Goal: Find specific page/section: Find specific page/section

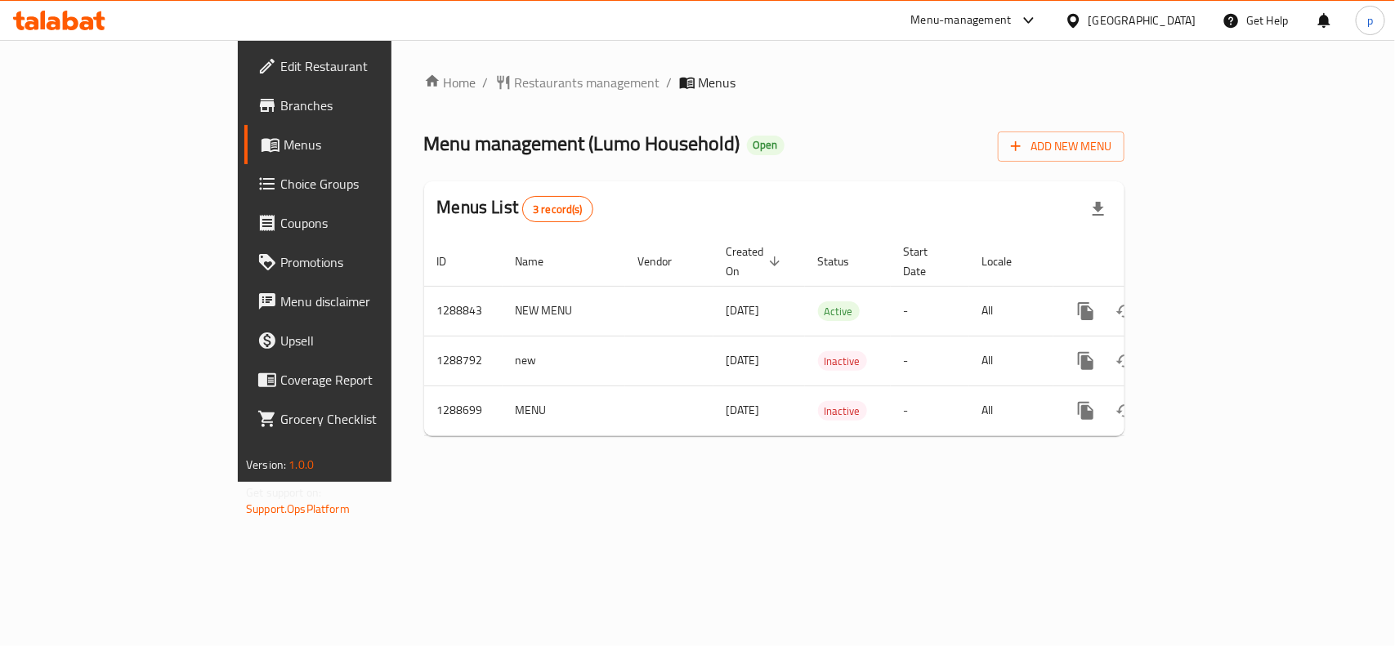
click at [1199, 10] on div "[GEOGRAPHIC_DATA]" at bounding box center [1131, 20] width 158 height 39
click at [1192, 21] on div "[GEOGRAPHIC_DATA]" at bounding box center [1143, 20] width 108 height 18
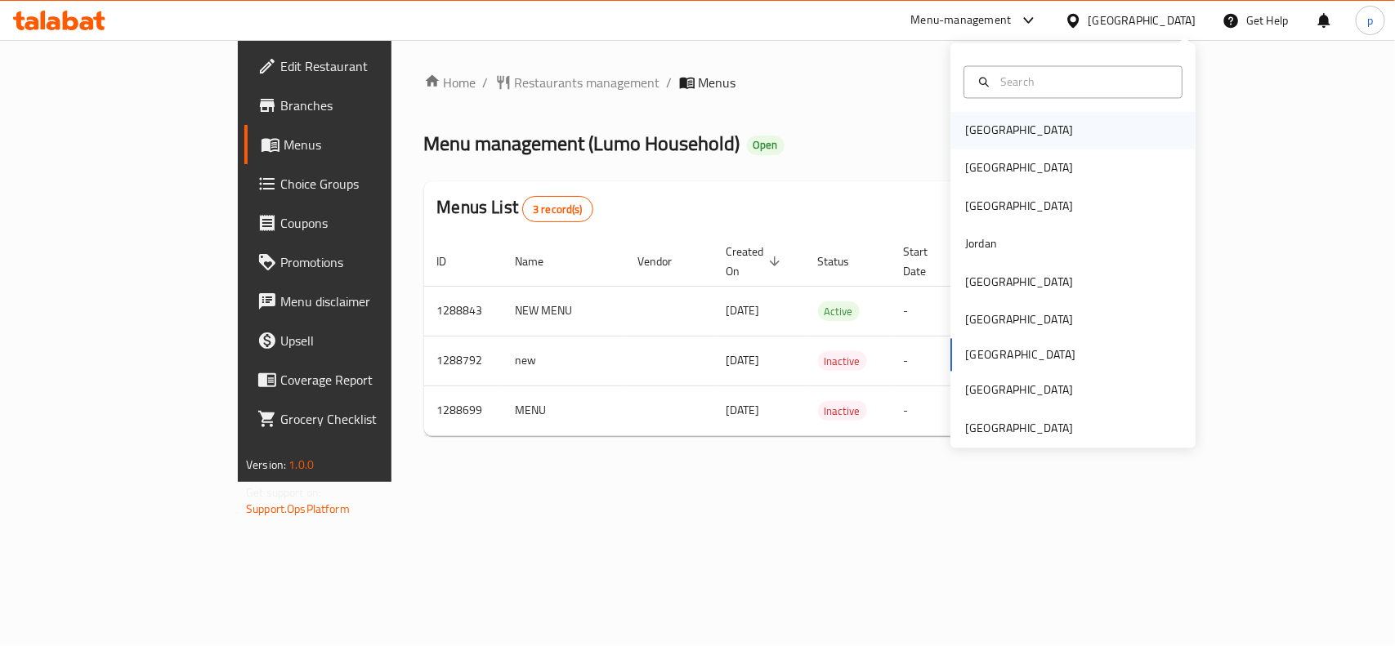
click at [974, 123] on div "[GEOGRAPHIC_DATA]" at bounding box center [1019, 131] width 108 height 18
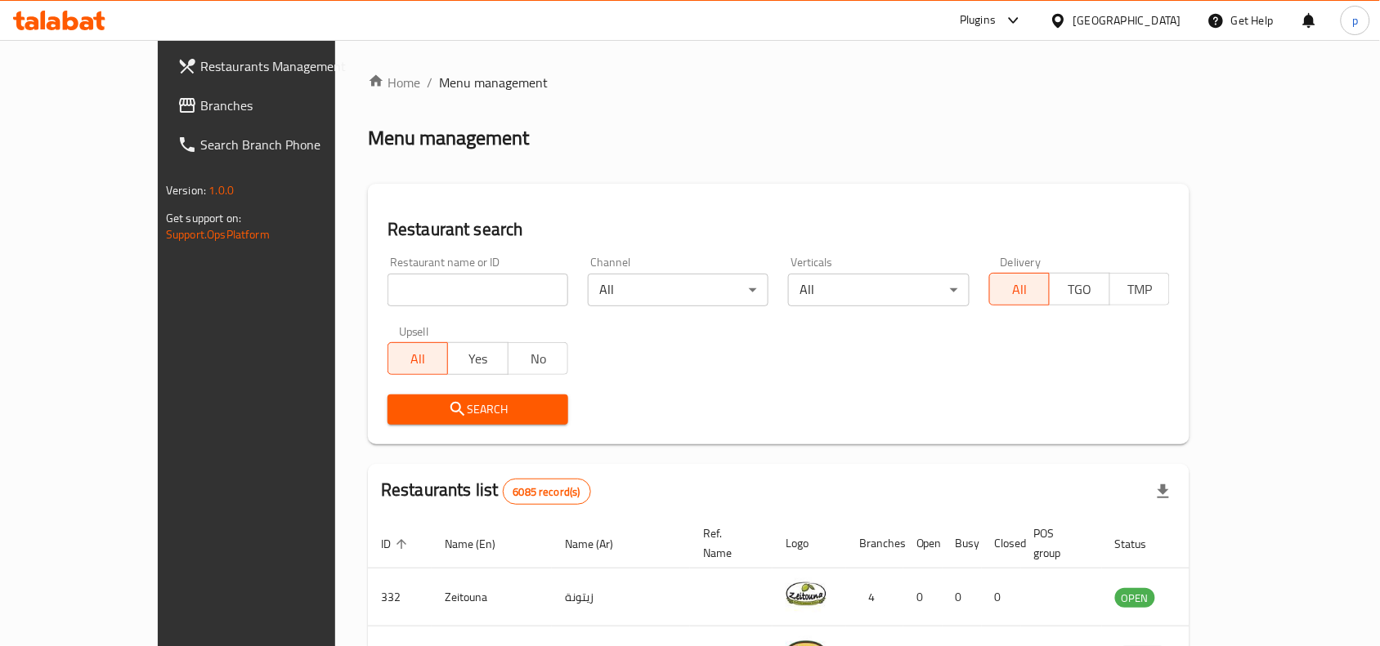
click at [1161, 18] on div "[GEOGRAPHIC_DATA]" at bounding box center [1127, 20] width 108 height 18
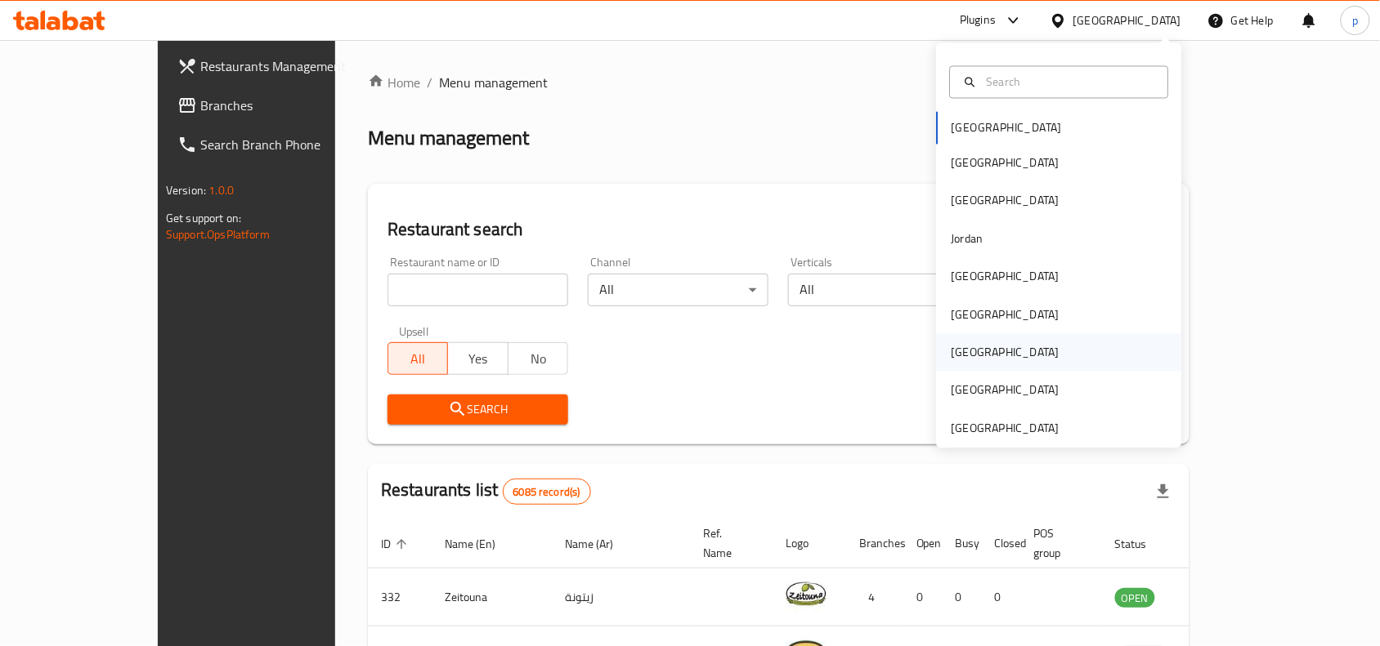
click at [954, 347] on div "[GEOGRAPHIC_DATA]" at bounding box center [1005, 353] width 108 height 18
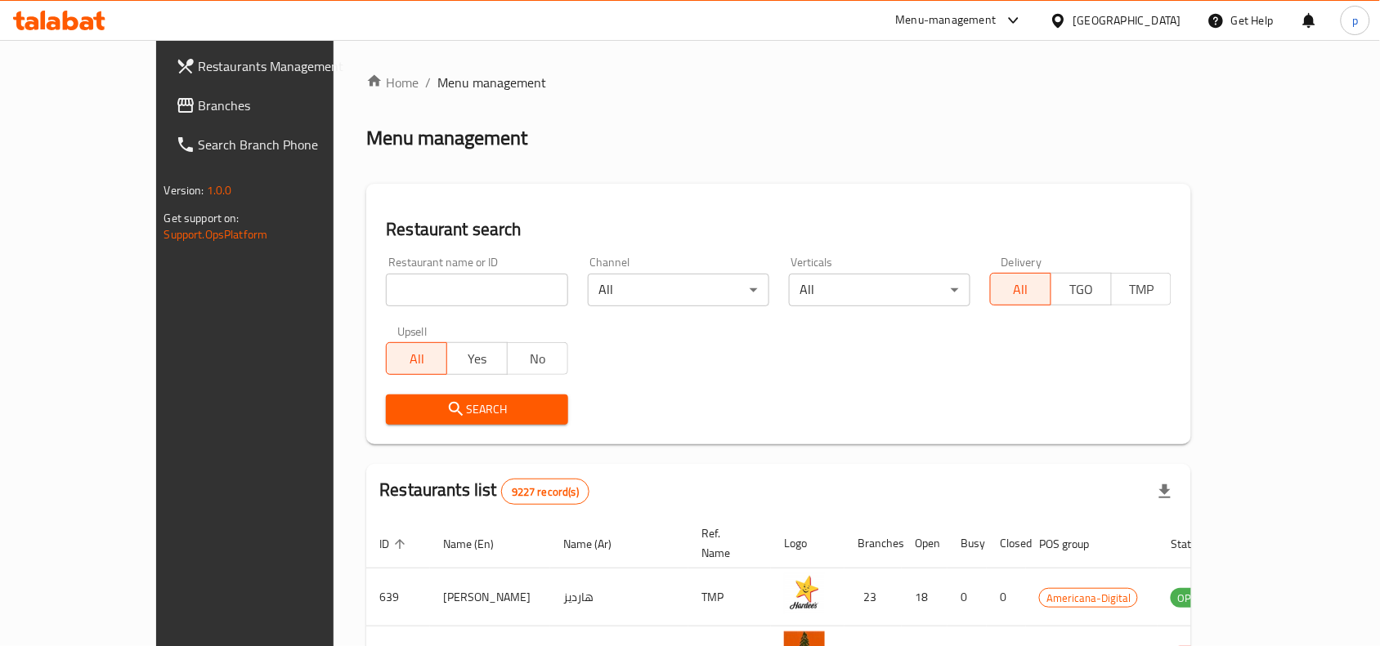
click at [163, 116] on link "Branches" at bounding box center [275, 105] width 224 height 39
